Goal: Check status

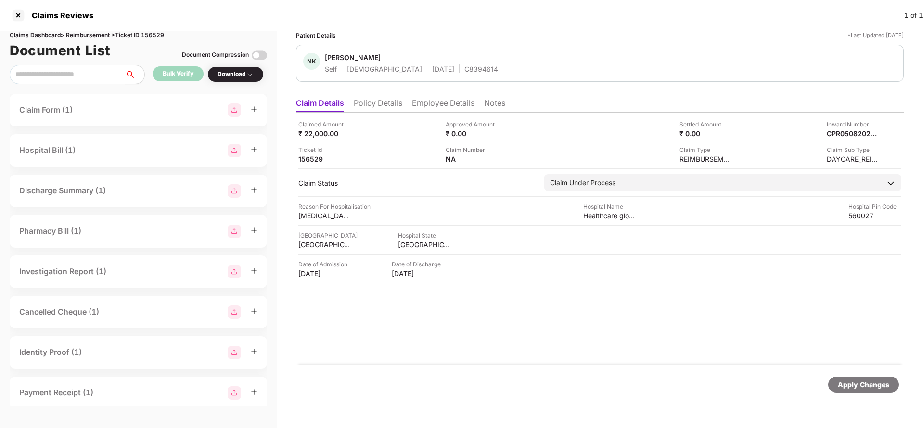
click at [452, 76] on div "NK [PERSON_NAME] Self [DEMOGRAPHIC_DATA] [DATE] C8394614" at bounding box center [600, 63] width 608 height 37
click at [359, 99] on li "Policy Details" at bounding box center [378, 105] width 49 height 14
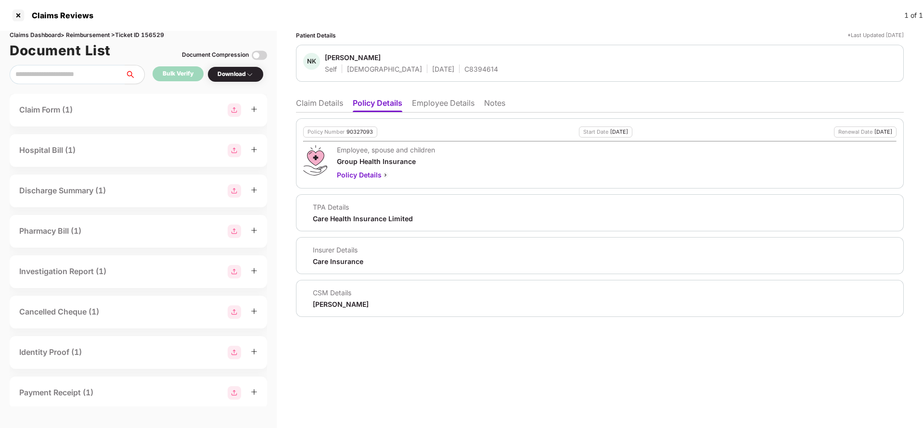
click at [359, 129] on div "90327093" at bounding box center [360, 132] width 26 height 6
copy div "90327093"
click at [465, 66] on div "C8394614" at bounding box center [482, 69] width 34 height 9
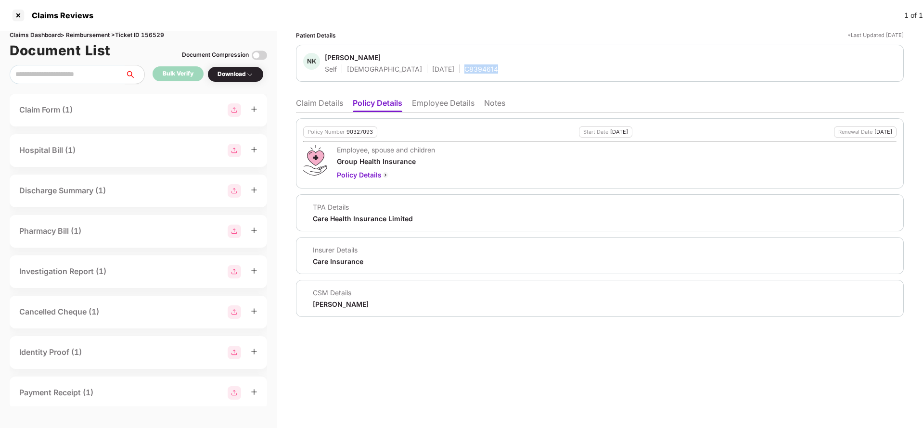
copy div "C8394614"
click at [318, 114] on div "Policy Number 90327093 Start Date [DATE] Renewal Date [DATE] Employee, spouse a…" at bounding box center [600, 215] width 608 height 205
click at [320, 108] on li "Claim Details" at bounding box center [319, 105] width 47 height 14
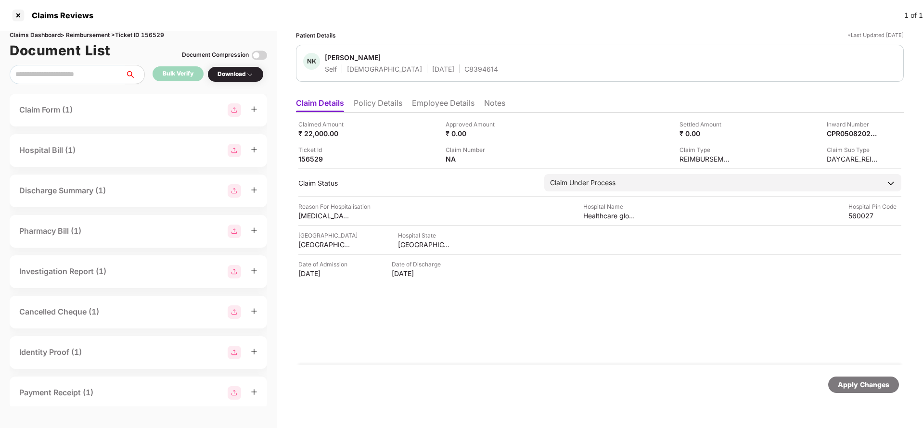
click at [846, 388] on div "Apply Changes" at bounding box center [864, 385] width 52 height 11
click at [153, 34] on div "Claims Dashboard > Reimbursement > Ticket ID 156529" at bounding box center [139, 35] width 258 height 9
copy div "156529"
